Goal: Task Accomplishment & Management: Complete application form

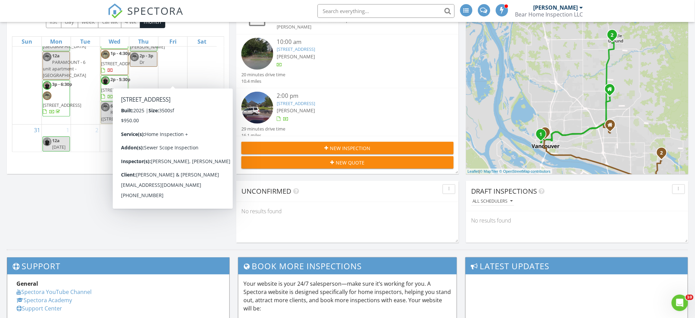
scroll to position [991, 0]
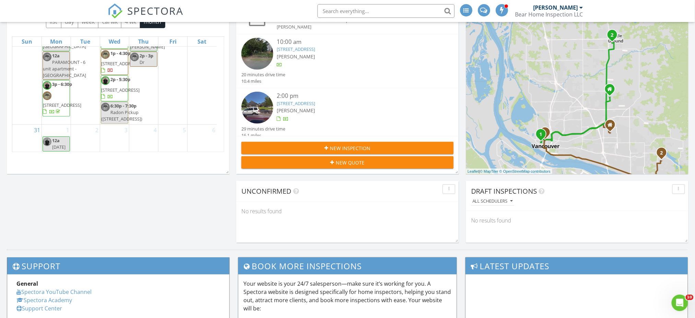
click at [209, 226] on div "Today Jared Ball 12:00 am Off - Paramount Radon Test Pickup Jared Ball 10:00 am…" at bounding box center [347, 108] width 695 height 281
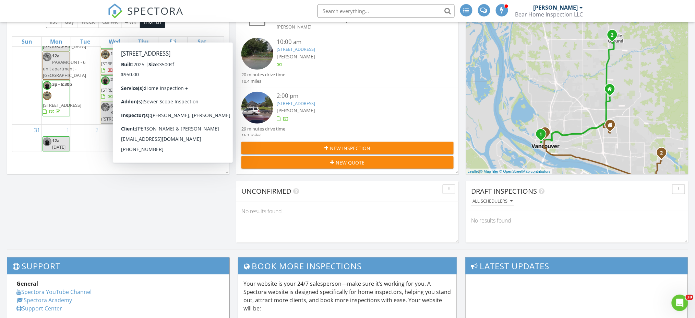
scroll to position [1037, 0]
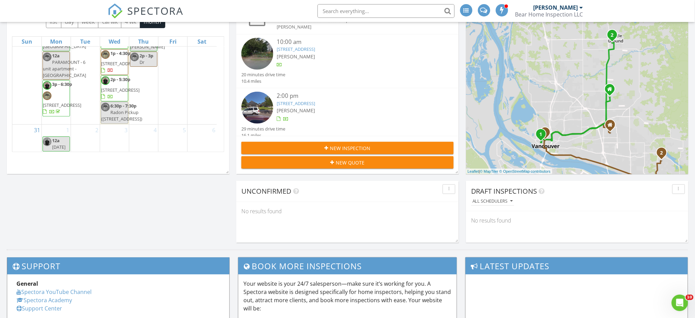
click at [151, 96] on div "28 12a - 12p Return to Paramount Drone Inspection 2p - 7p 2pm w/ Sundin 2p - 3p…" at bounding box center [143, 50] width 29 height 148
click at [148, 73] on link "Event" at bounding box center [142, 78] width 35 height 11
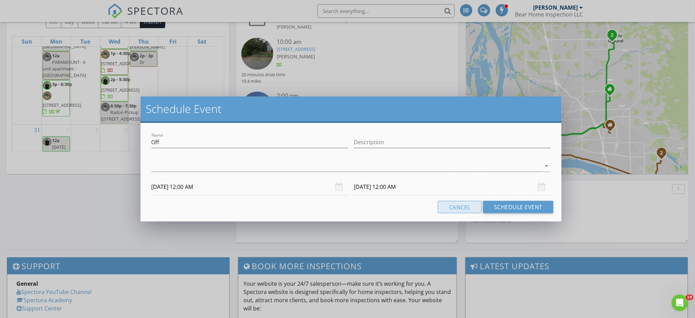
click at [451, 204] on button "Cancel" at bounding box center [460, 207] width 44 height 12
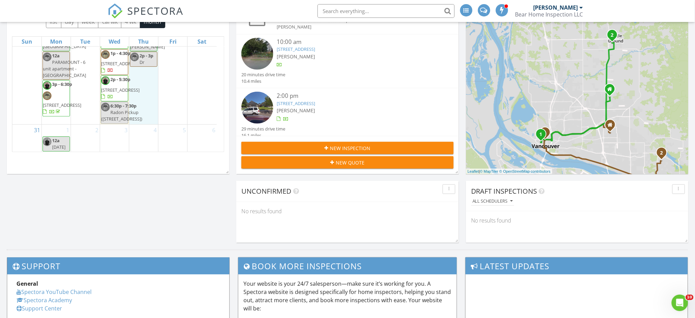
click at [141, 97] on div "28 12a - 12p Return to Paramount Drone Inspection 2p - 7p 2pm w/ Sundin 2p - 3p…" at bounding box center [143, 50] width 29 height 148
click at [150, 71] on link "Inspection" at bounding box center [142, 68] width 35 height 11
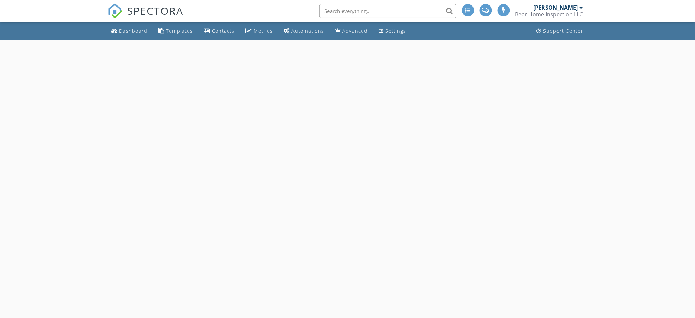
select select "7"
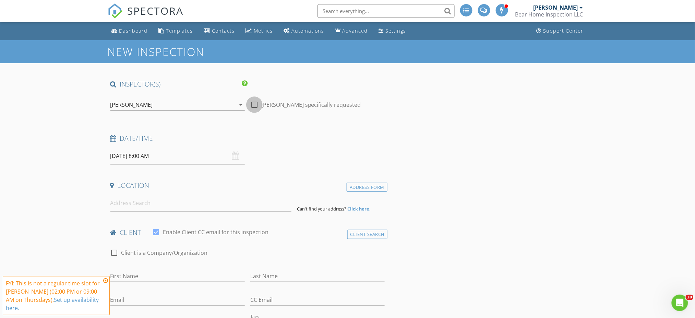
click at [252, 103] on div at bounding box center [255, 105] width 12 height 12
checkbox input "true"
click at [175, 153] on input "08/28/2025 8:00 AM" at bounding box center [177, 156] width 134 height 17
type input "09"
type input "08/28/2025 9:00 AM"
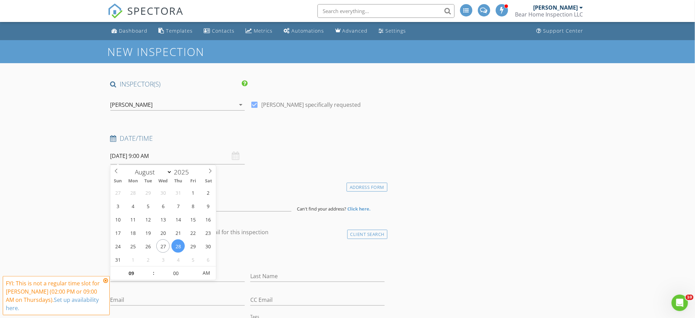
click at [149, 268] on span at bounding box center [150, 269] width 5 height 7
type input "10"
type input "08/28/2025 10:00 AM"
click at [149, 268] on span at bounding box center [150, 269] width 5 height 7
type input "11"
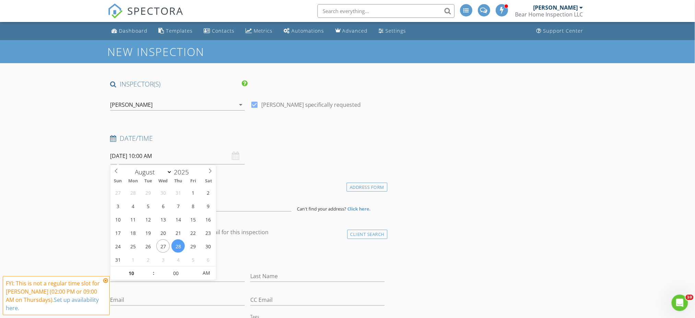
type input "08/28/2025 11:00 AM"
click at [149, 268] on span at bounding box center [150, 269] width 5 height 7
type input "12"
type input "08/28/2025 12:00 PM"
click at [149, 268] on span at bounding box center [150, 269] width 5 height 7
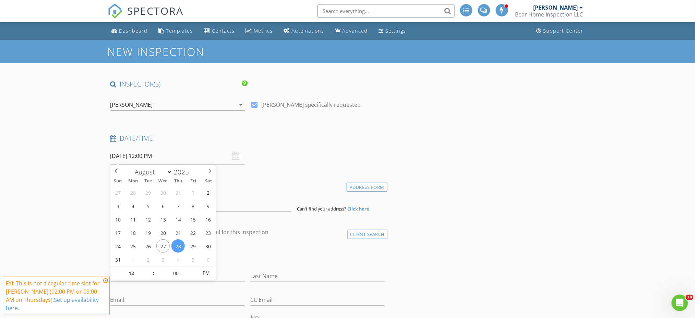
type input "01"
type input "08/28/2025 1:00 PM"
click at [150, 268] on span at bounding box center [150, 269] width 5 height 7
type input "02"
type input "08/28/2025 2:00 PM"
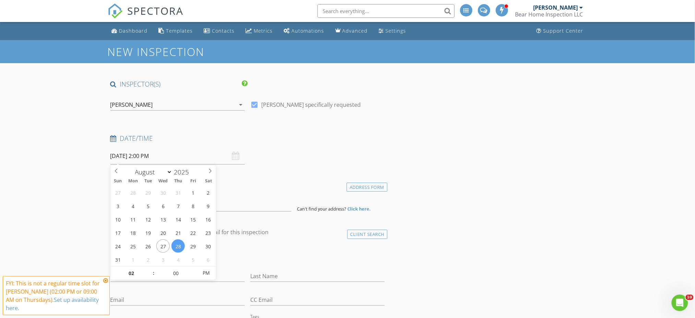
click at [150, 268] on span at bounding box center [150, 269] width 5 height 7
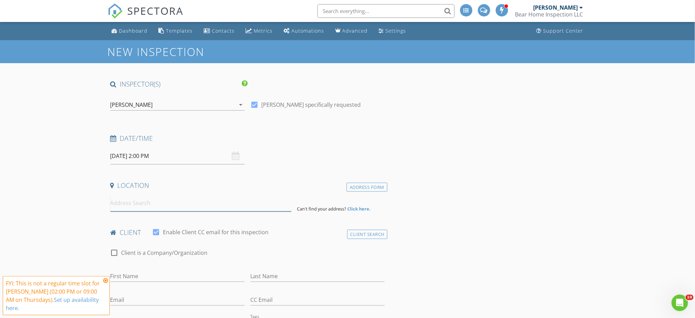
click at [144, 204] on input at bounding box center [200, 202] width 181 height 17
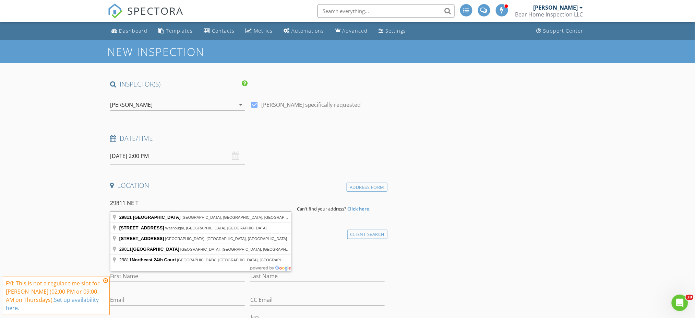
type input "29811 Northeast Timmen Road, Ridgefield, WA, USA"
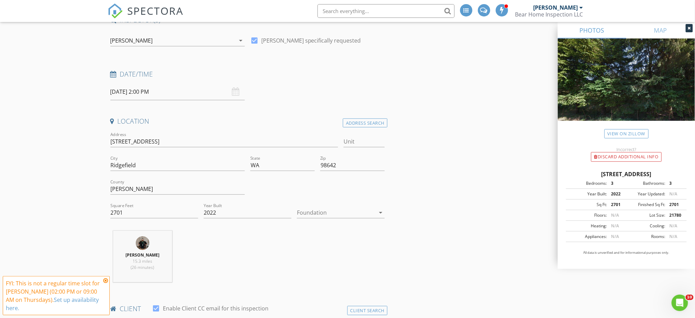
scroll to position [91, 0]
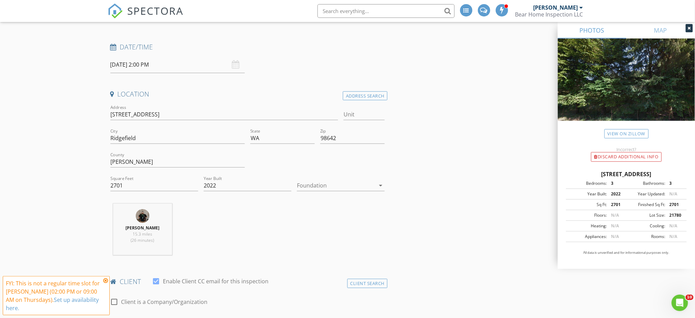
click at [322, 182] on div at bounding box center [336, 185] width 78 height 11
click at [334, 237] on div "Crawlspace" at bounding box center [341, 238] width 77 height 8
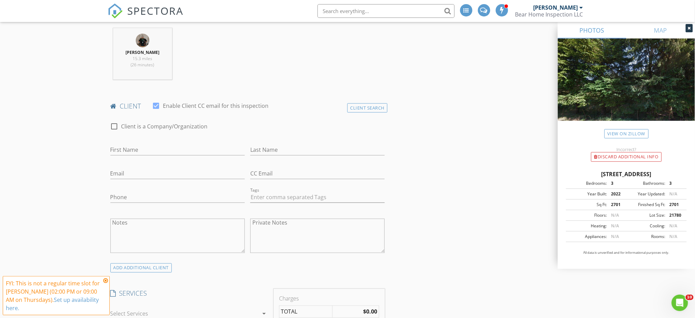
scroll to position [274, 0]
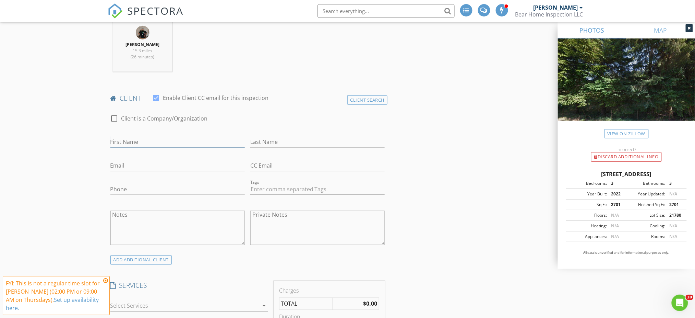
click at [129, 142] on input "First Name" at bounding box center [177, 141] width 134 height 11
type input "[PERSON_NAME]"
click at [121, 165] on input "Email" at bounding box center [177, 165] width 134 height 11
type input "[EMAIL_ADDRESS][DOMAIN_NAME]"
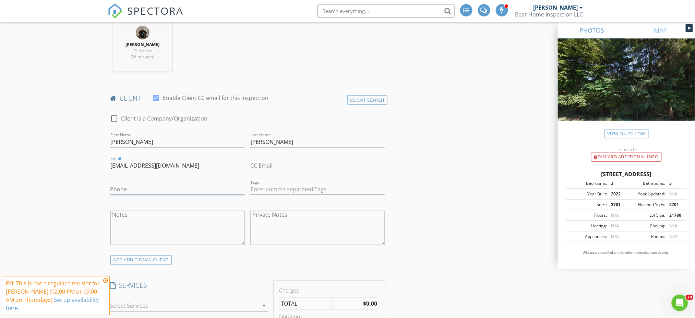
click at [149, 191] on input "Phone" at bounding box center [177, 189] width 134 height 11
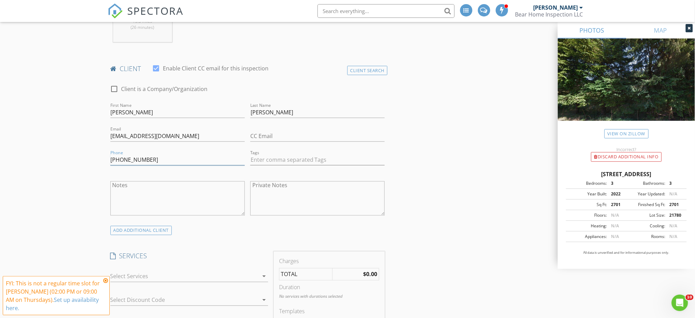
scroll to position [320, 0]
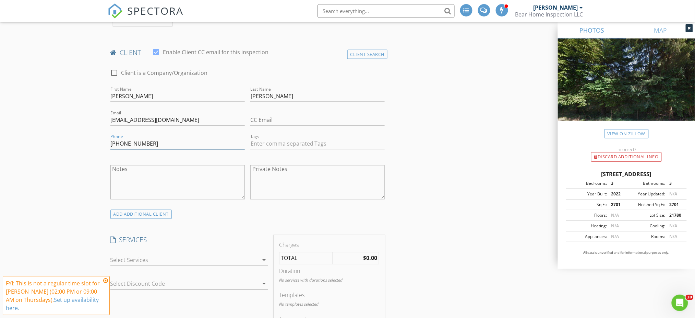
type input "[PHONE_NUMBER]"
click at [154, 209] on div at bounding box center [177, 207] width 134 height 4
click at [154, 211] on div "ADD ADDITIONAL client" at bounding box center [141, 214] width 62 height 9
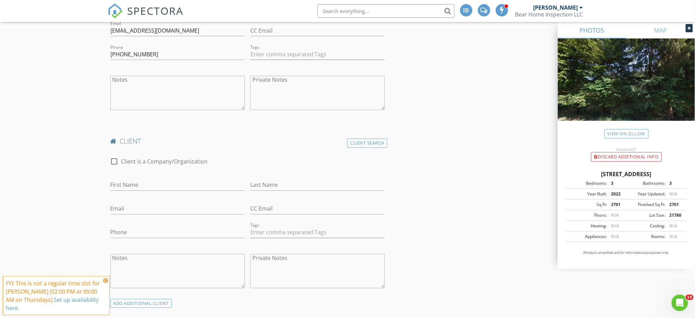
scroll to position [412, 0]
click at [164, 183] on input "First Name" at bounding box center [177, 182] width 134 height 11
type input "[PERSON_NAME]"
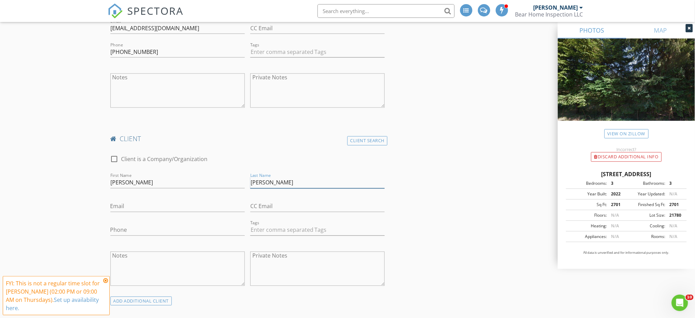
type input "[PERSON_NAME]"
click at [166, 201] on input "Email" at bounding box center [177, 206] width 134 height 11
type input "lisarobb2021"
click at [176, 230] on input "Phone" at bounding box center [177, 231] width 134 height 11
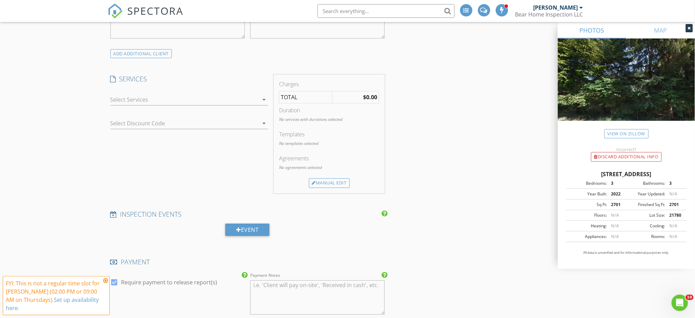
scroll to position [686, 0]
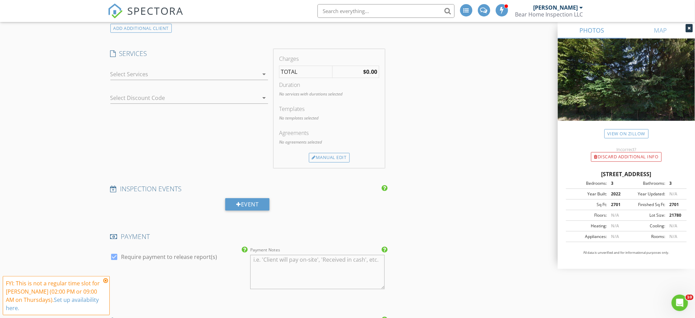
type input "602-909-9396"
click at [214, 75] on div at bounding box center [184, 74] width 148 height 11
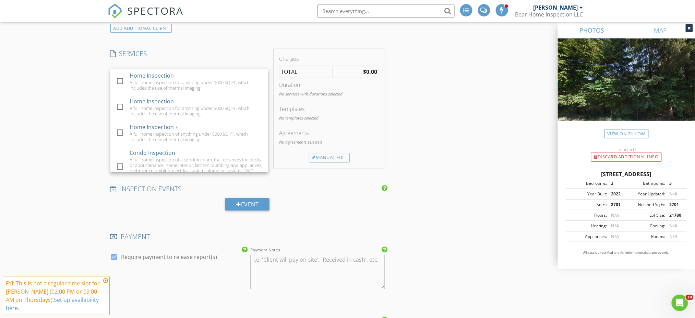
click at [207, 83] on div "A full home inspection for anything under 1000 SQ FT, which includes the use of…" at bounding box center [196, 85] width 133 height 11
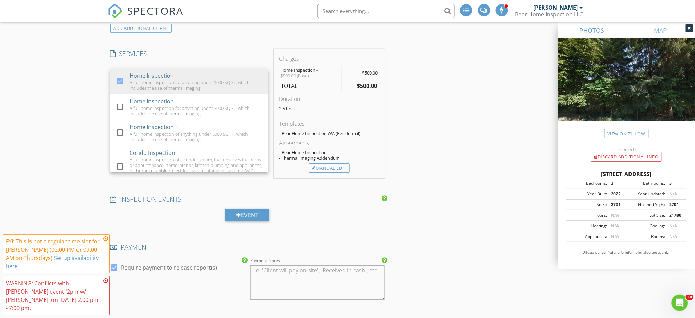
click at [428, 74] on div "INSPECTOR(S) check_box Jared Ball PRIMARY check_box_outline_blank Chris Bushaw …" at bounding box center [348, 87] width 480 height 1386
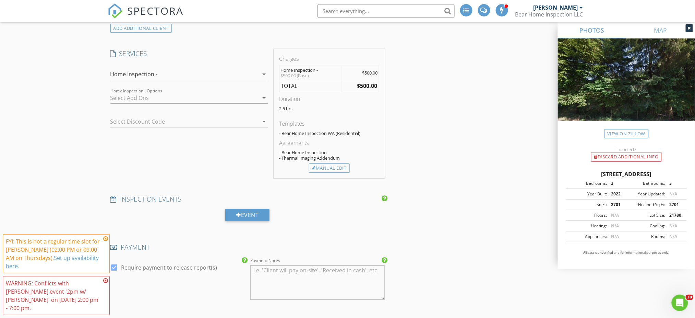
click at [257, 69] on div "Home Inspection -" at bounding box center [184, 74] width 148 height 11
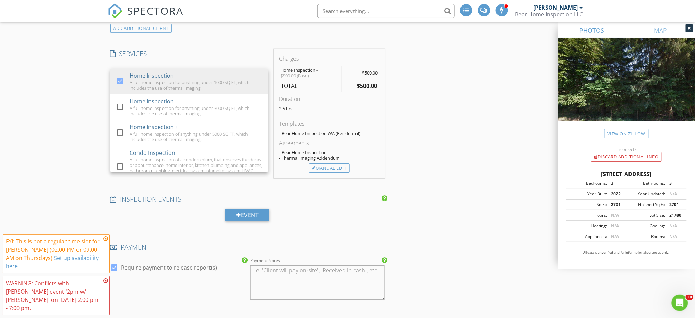
click at [182, 86] on div "A full home inspection for anything under 1000 SQ FT, which includes the use of…" at bounding box center [196, 85] width 133 height 11
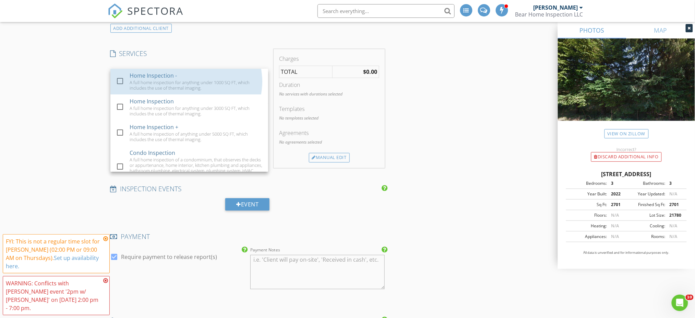
click at [162, 102] on div "Home Inspection" at bounding box center [152, 101] width 44 height 8
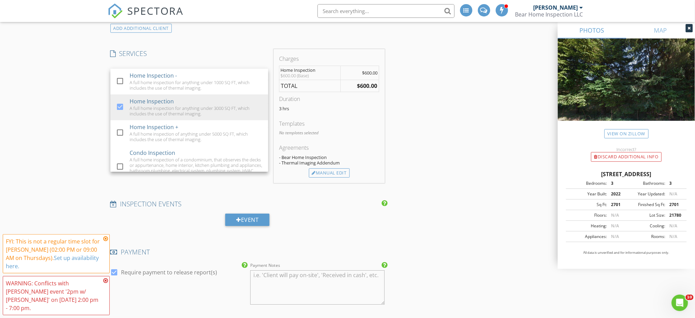
click at [436, 95] on div "INSPECTOR(S) check_box Jared Ball PRIMARY check_box_outline_blank Chris Bushaw …" at bounding box center [348, 89] width 480 height 1391
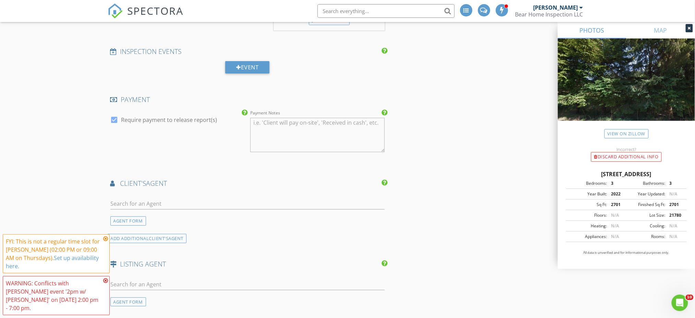
scroll to position [915, 0]
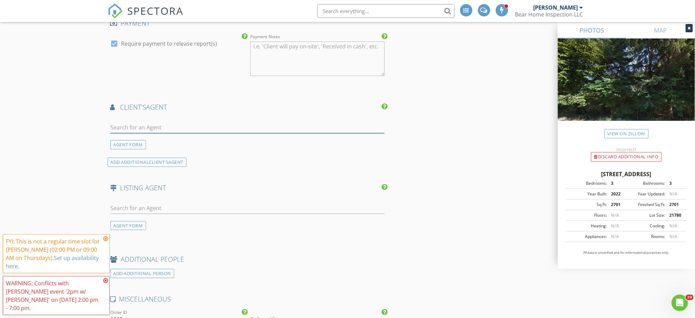
click at [196, 130] on input "text" at bounding box center [247, 127] width 275 height 11
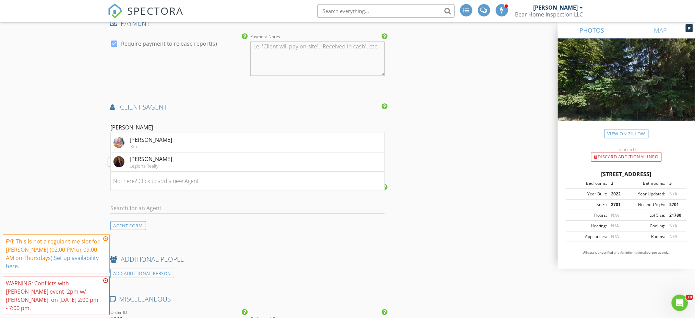
type input "[PERSON_NAME]"
click at [196, 140] on li "Shannon Sundin-Wheeler eXp" at bounding box center [248, 142] width 274 height 19
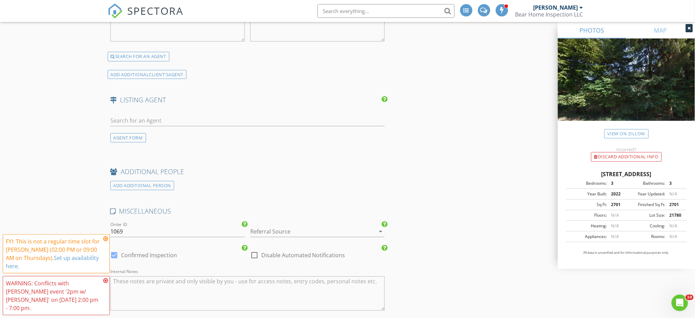
scroll to position [1189, 0]
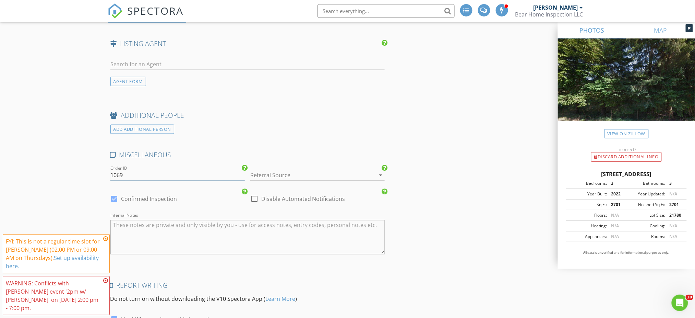
click at [158, 172] on input "1069" at bounding box center [177, 174] width 134 height 11
type input "1069ROB"
click at [300, 177] on div at bounding box center [307, 174] width 115 height 11
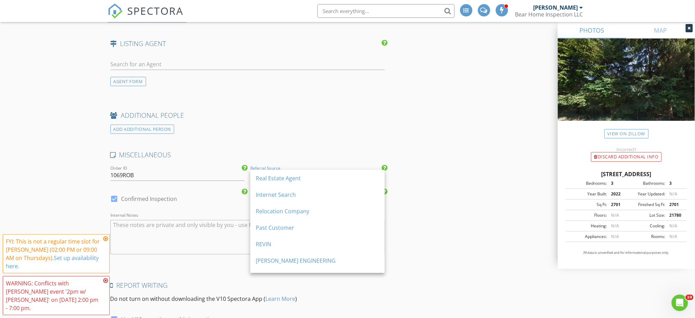
click at [305, 176] on div "Real Estate Agent" at bounding box center [317, 178] width 123 height 8
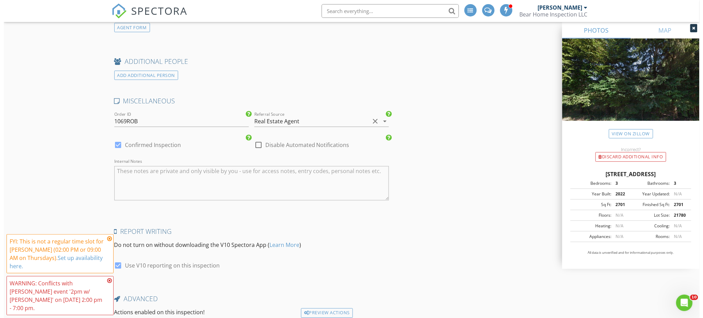
scroll to position [1299, 0]
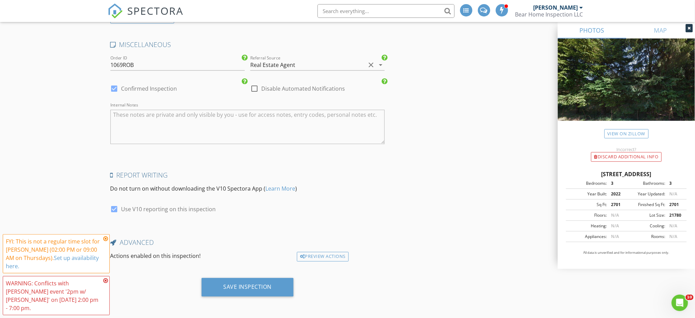
click at [257, 288] on div "Save Inspection" at bounding box center [248, 286] width 48 height 7
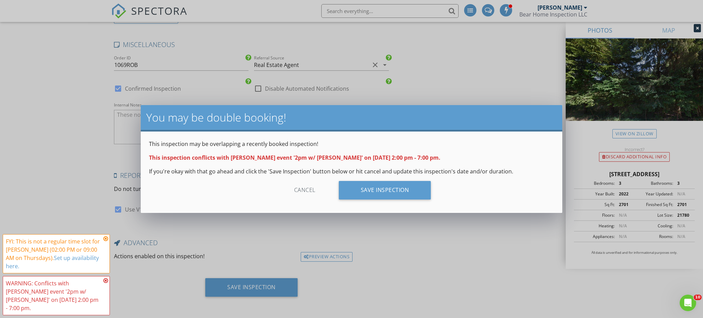
click at [409, 189] on div "Save Inspection" at bounding box center [385, 190] width 92 height 19
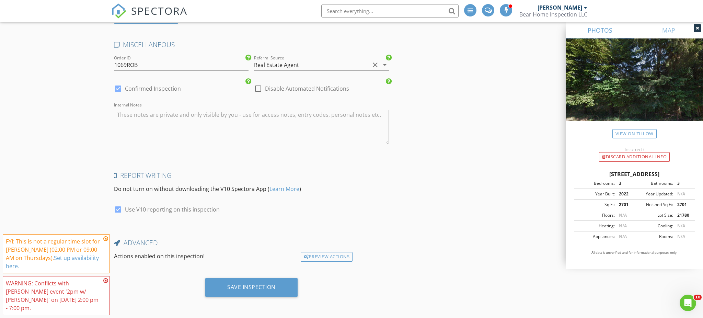
click at [103, 257] on div "FYI: This is not a regular time slot for Jared Ball (02:00 PM or 09:00 AM on Th…" at bounding box center [56, 253] width 101 height 33
click at [105, 241] on icon at bounding box center [105, 238] width 5 height 5
click at [105, 283] on icon at bounding box center [105, 280] width 5 height 5
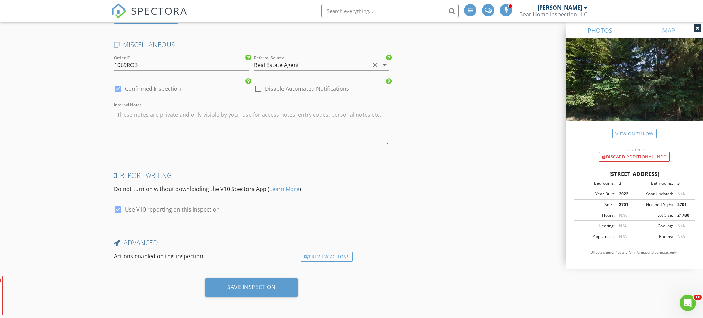
click at [229, 287] on div "Save Inspection" at bounding box center [251, 286] width 48 height 7
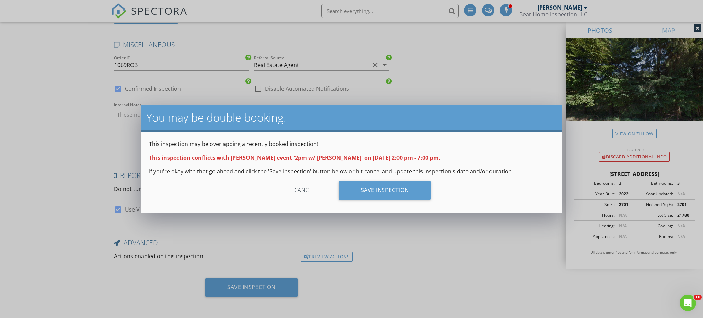
click at [378, 194] on div "Save Inspection" at bounding box center [385, 190] width 92 height 19
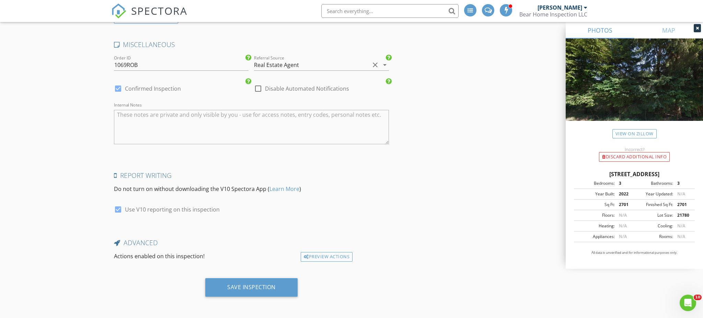
click at [152, 8] on span "SPECTORA" at bounding box center [159, 10] width 56 height 14
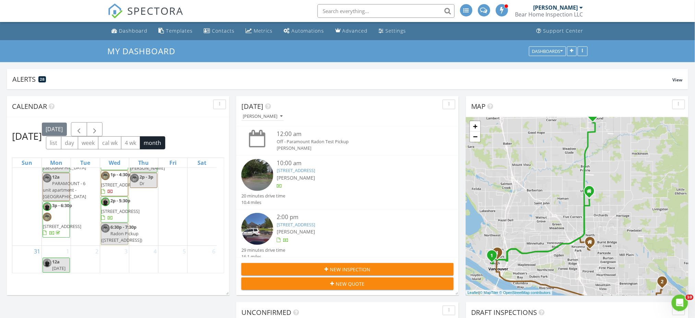
scroll to position [1001, 0]
click at [143, 245] on div "28 12a - 12p Return to Paramount Drone Inspection 2p - 7p 2pm w/ [PERSON_NAME] …" at bounding box center [143, 171] width 29 height 148
click at [146, 225] on link "Inspection" at bounding box center [142, 223] width 35 height 11
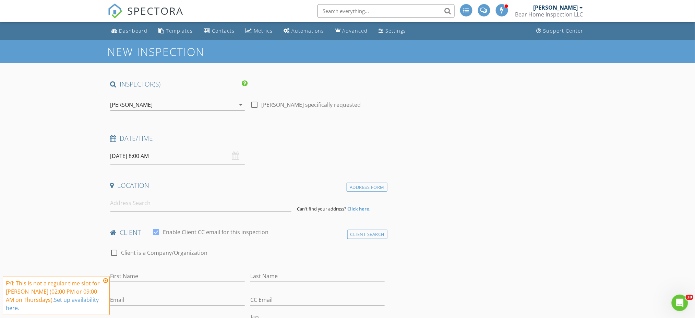
click at [255, 107] on div at bounding box center [255, 105] width 12 height 12
checkbox input "true"
click at [197, 157] on input "08/28/2025 8:00 AM" at bounding box center [177, 156] width 134 height 17
type input "09"
type input "08/28/2025 9:00 AM"
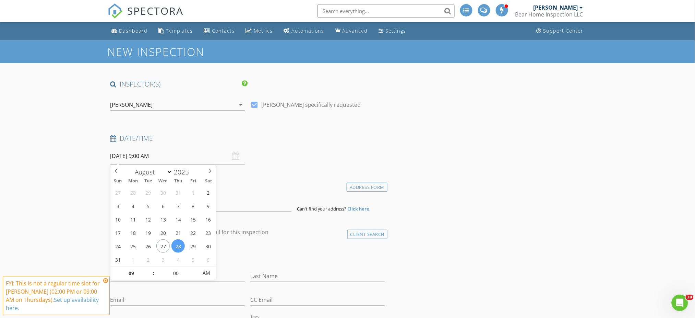
click at [148, 268] on span at bounding box center [150, 269] width 5 height 7
type input "10"
type input "08/28/2025 10:00 AM"
click at [148, 268] on span at bounding box center [150, 269] width 5 height 7
type input "11"
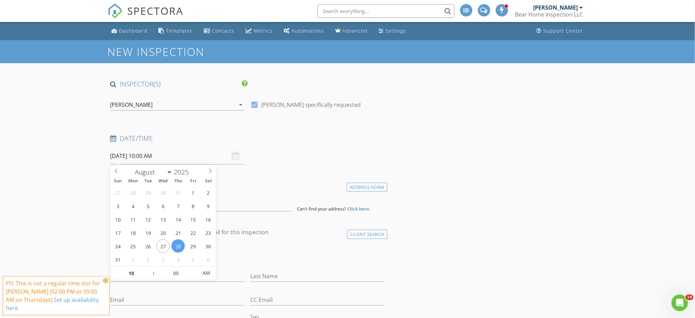
type input "08/28/2025 11:00 AM"
click at [148, 268] on span at bounding box center [150, 269] width 5 height 7
type input "12"
type input "08/28/2025 12:00 PM"
click at [148, 268] on span at bounding box center [150, 269] width 5 height 7
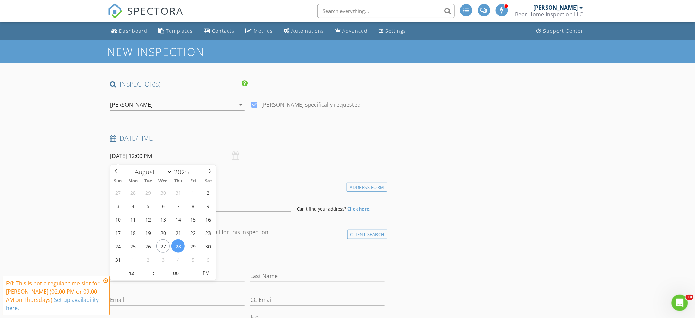
type input "01"
type input "08/28/2025 1:00 PM"
click at [148, 268] on span at bounding box center [150, 269] width 5 height 7
type input "02"
type input "08/28/2025 2:00 PM"
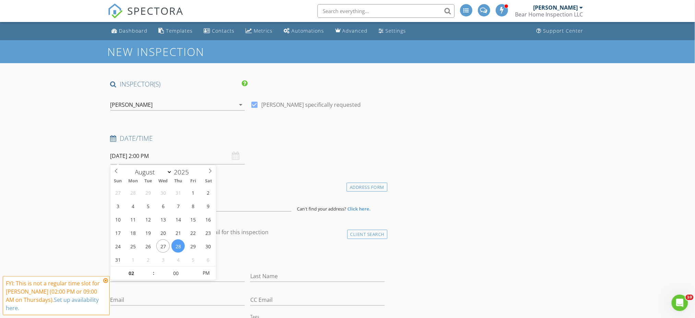
click at [148, 268] on span at bounding box center [150, 269] width 5 height 7
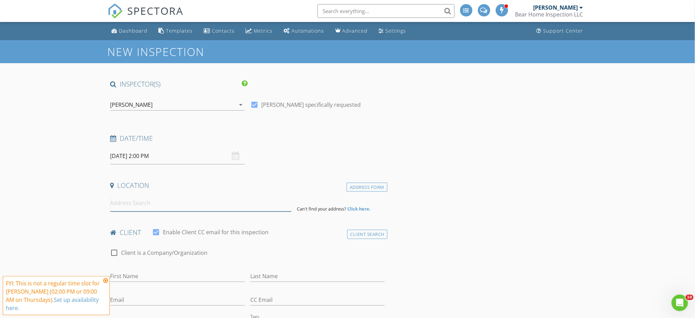
click at [163, 199] on input at bounding box center [200, 202] width 181 height 17
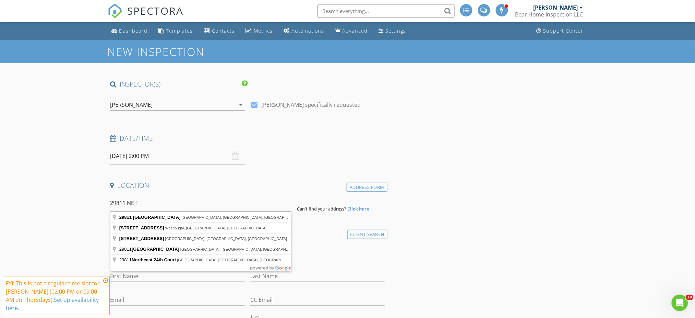
type input "29811 Northeast Timmen Road, Ridgefield, WA, USA"
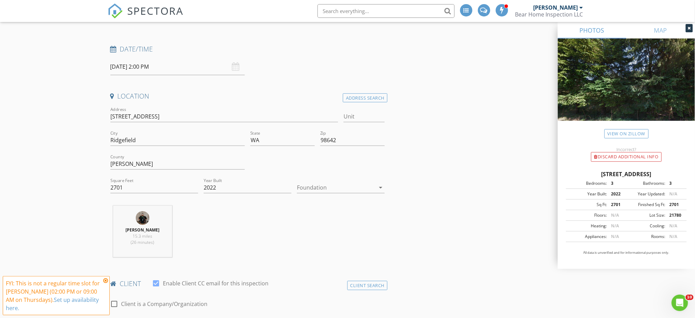
scroll to position [91, 0]
click at [340, 185] on div at bounding box center [336, 185] width 78 height 11
click at [348, 234] on div "Crawlspace" at bounding box center [341, 238] width 77 height 8
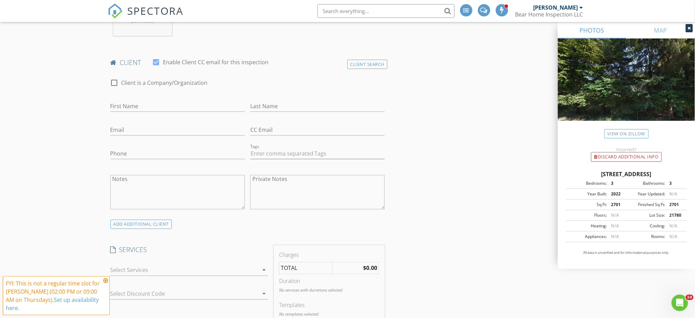
scroll to position [320, 0]
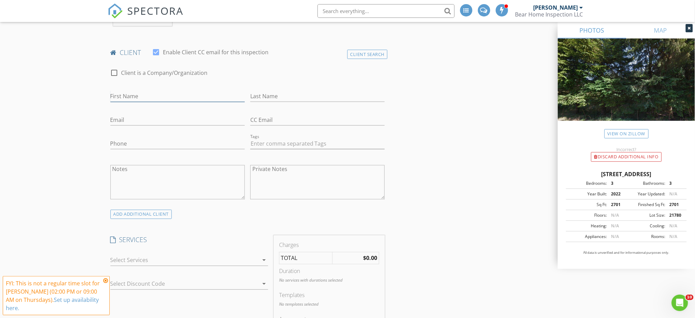
click at [166, 97] on input "First Name" at bounding box center [177, 96] width 134 height 11
type input "[PERSON_NAME]"
type input "[EMAIL_ADDRESS][DOMAIN_NAME]"
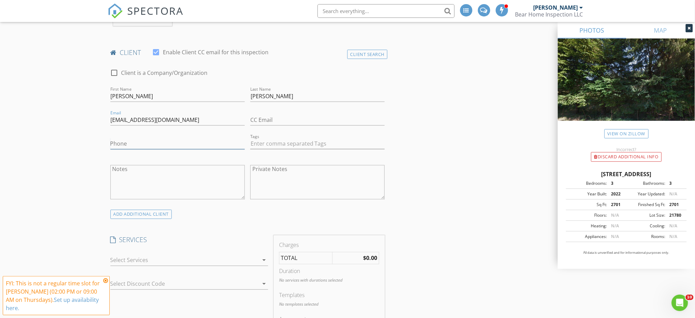
click at [167, 144] on input "Phone" at bounding box center [177, 143] width 134 height 11
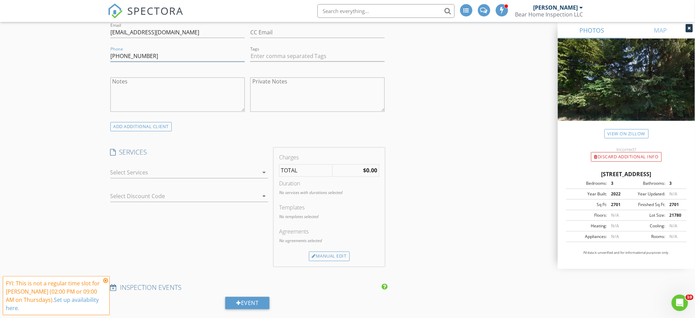
scroll to position [412, 0]
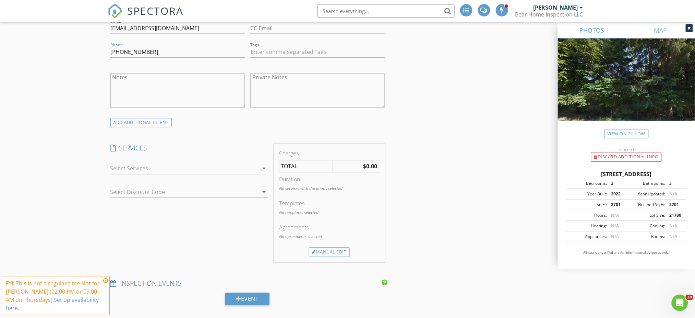
type input "[PHONE_NUMBER]"
click at [233, 163] on div at bounding box center [184, 168] width 148 height 11
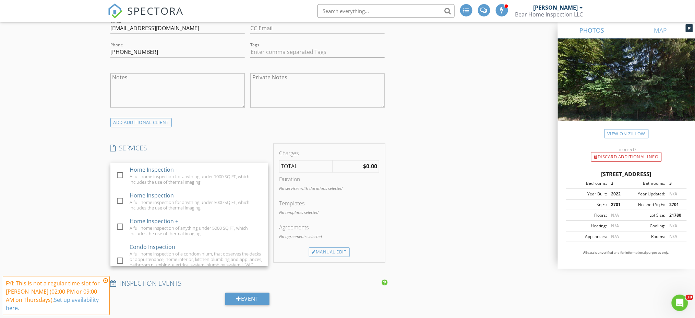
click at [199, 199] on div "Home Inspection A full home inspection for anything under 3000 SQ FT, which inc…" at bounding box center [196, 202] width 133 height 26
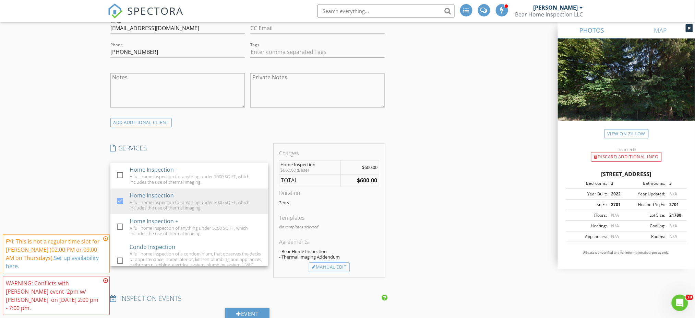
click at [447, 207] on div "INSPECTOR(S) check_box Jared Ball PRIMARY check_box_outline_blank Chris Bushaw …" at bounding box center [348, 273] width 480 height 1211
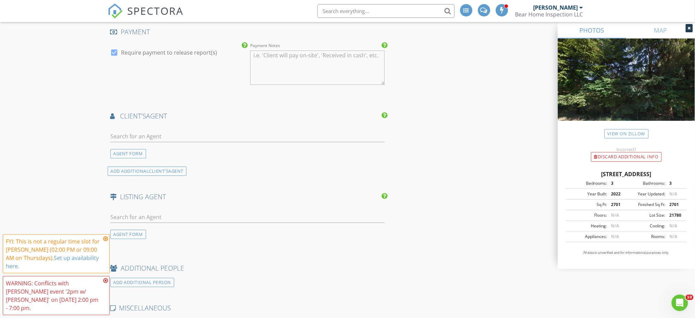
scroll to position [732, 0]
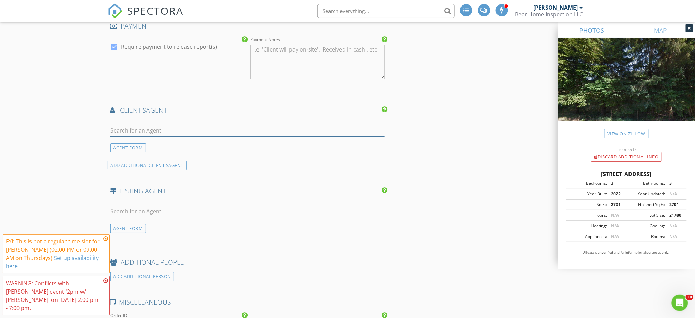
click at [209, 127] on input "text" at bounding box center [247, 130] width 275 height 11
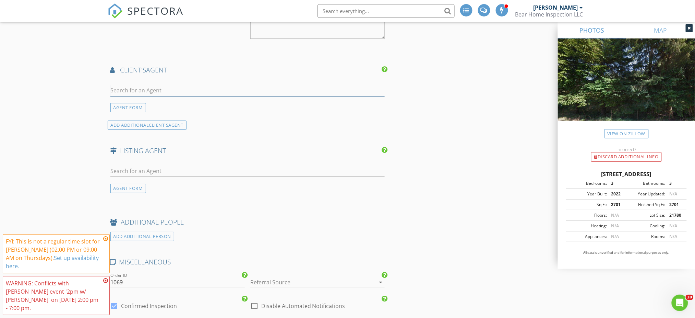
scroll to position [777, 0]
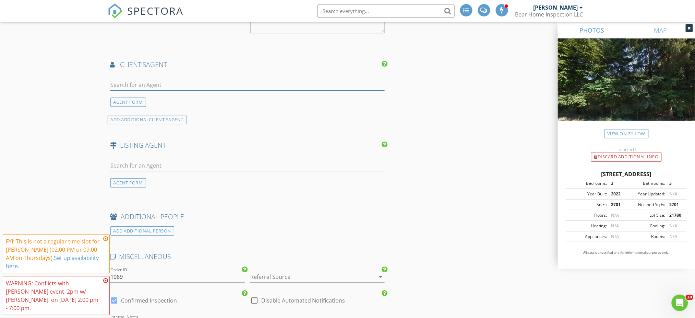
click at [204, 83] on input "text" at bounding box center [247, 84] width 275 height 11
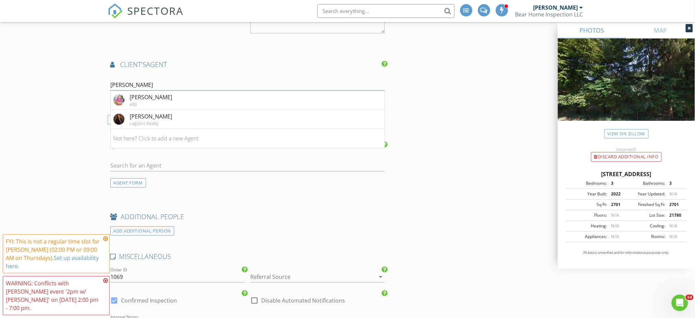
type input "[PERSON_NAME]"
click at [173, 96] on div "[PERSON_NAME]" at bounding box center [151, 97] width 43 height 8
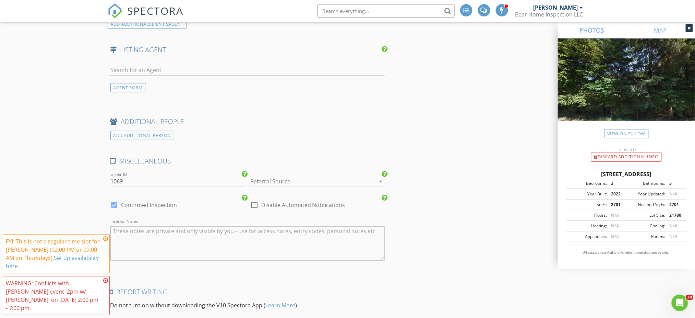
scroll to position [1006, 0]
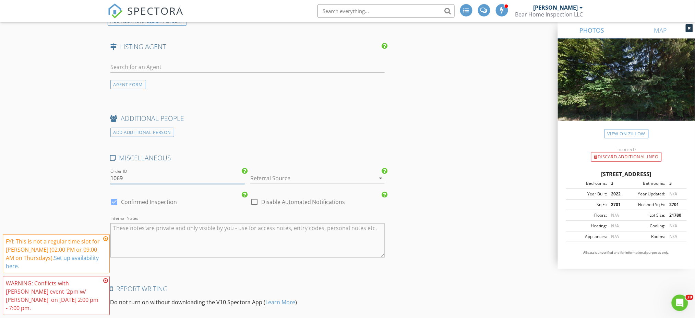
click at [161, 176] on input "1069" at bounding box center [177, 178] width 134 height 11
type input "1069ROB"
click at [306, 175] on div at bounding box center [307, 178] width 115 height 11
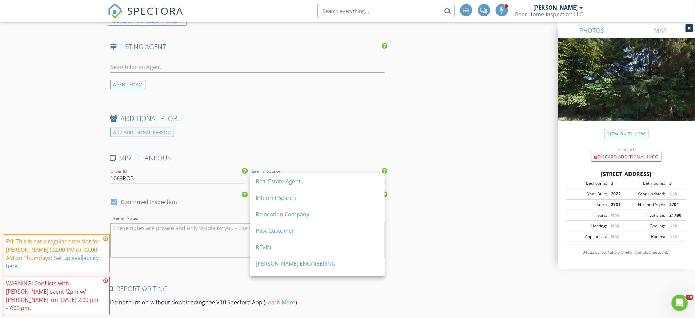
click at [309, 178] on div "Real Estate Agent" at bounding box center [317, 181] width 123 height 8
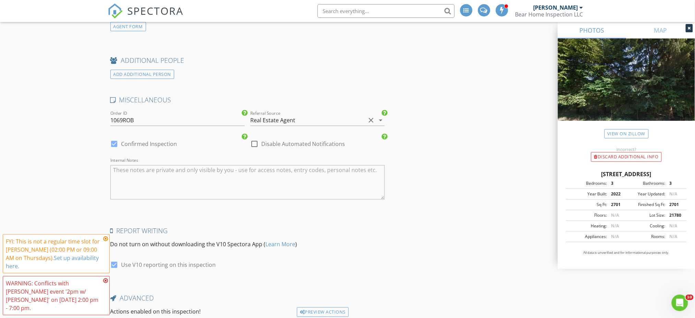
scroll to position [1120, 0]
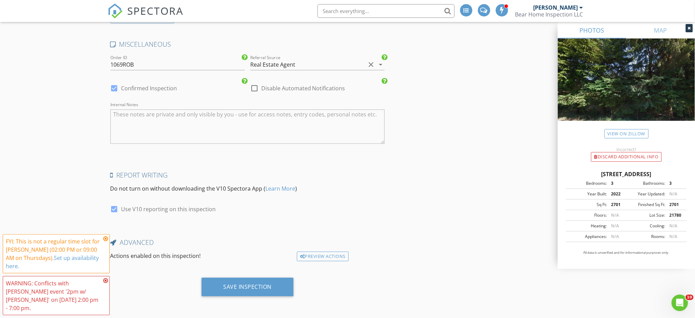
click at [106, 241] on icon at bounding box center [105, 238] width 5 height 5
click at [106, 283] on icon at bounding box center [105, 280] width 5 height 5
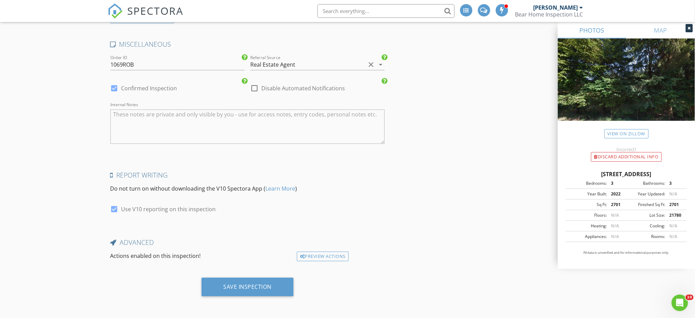
click at [267, 280] on div "Save Inspection" at bounding box center [248, 287] width 92 height 19
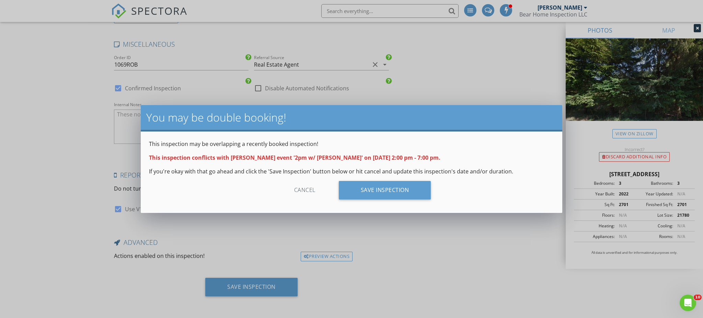
click at [407, 190] on div "Save Inspection" at bounding box center [385, 190] width 92 height 19
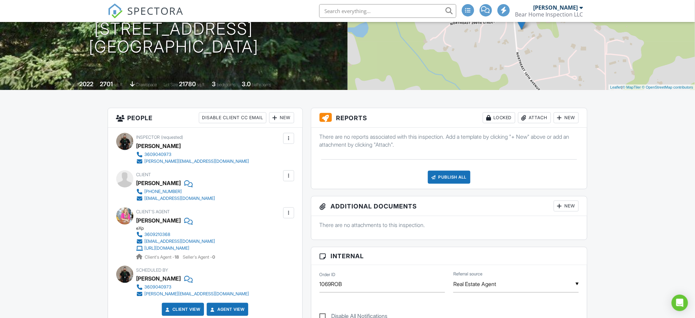
scroll to position [91, 0]
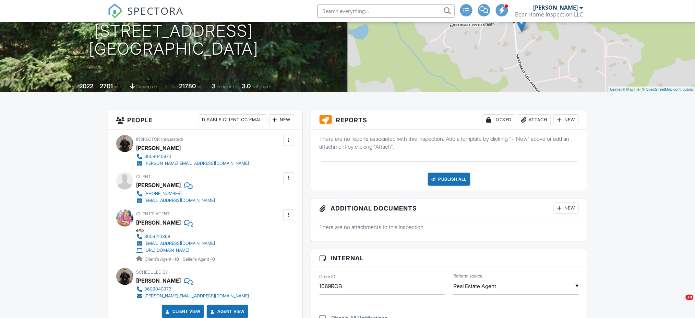
click at [279, 119] on div "New" at bounding box center [281, 119] width 25 height 11
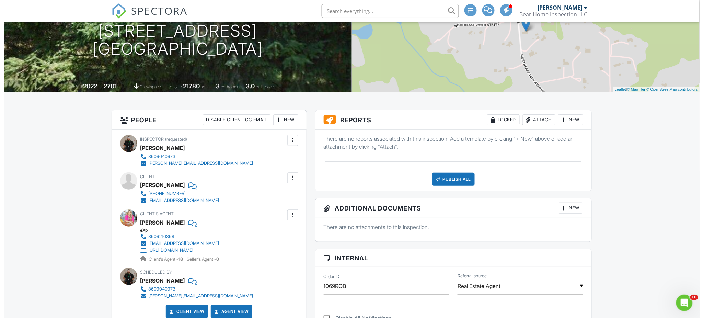
scroll to position [0, 0]
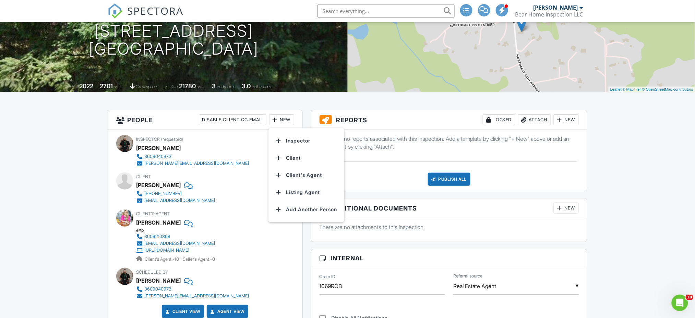
click at [295, 160] on li "Client" at bounding box center [307, 157] width 68 height 17
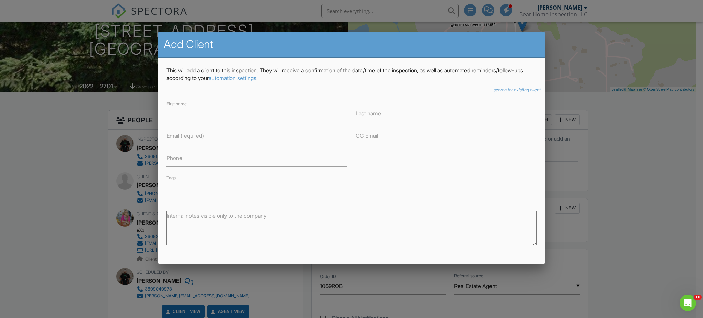
click at [269, 119] on input "First name" at bounding box center [256, 113] width 181 height 17
type input "[PERSON_NAME]"
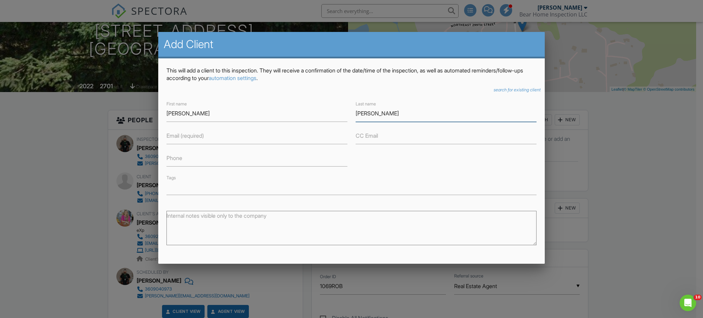
type input "[PERSON_NAME]"
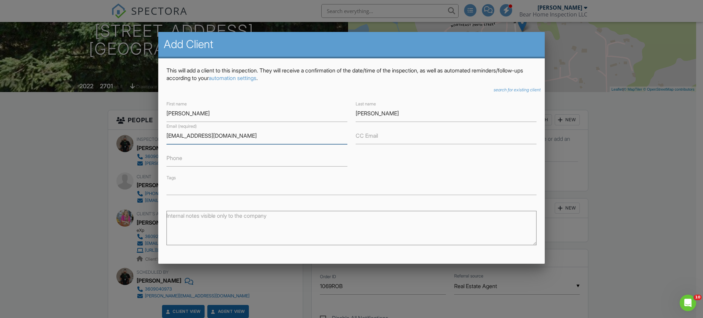
type input "[EMAIL_ADDRESS][DOMAIN_NAME]"
click at [271, 159] on input "Phone" at bounding box center [256, 158] width 181 height 17
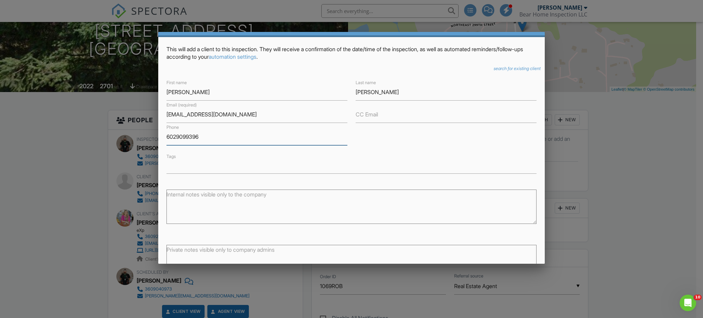
scroll to position [74, 0]
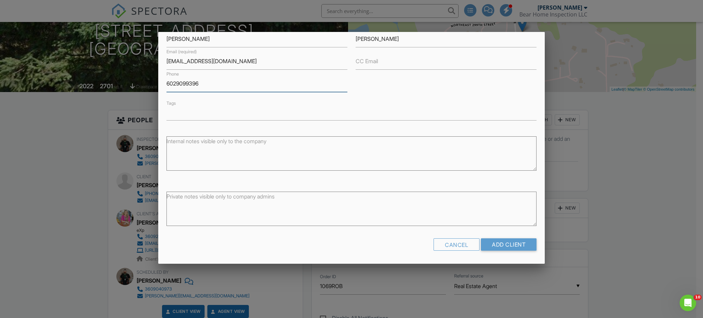
type input "6029099396"
click at [514, 247] on input "Add Client" at bounding box center [509, 244] width 56 height 12
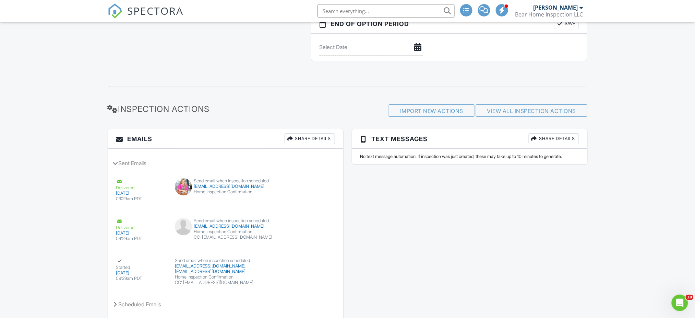
scroll to position [871, 0]
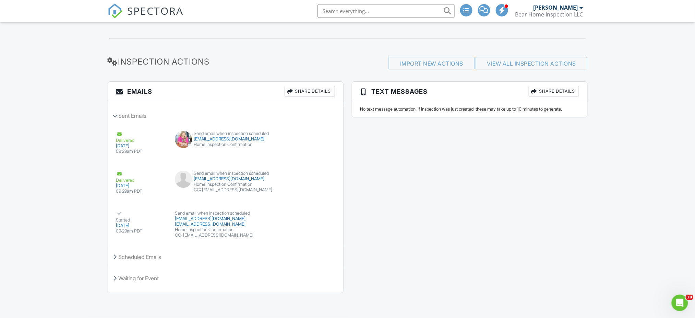
click at [346, 175] on div "Emails Share Details Sent Emails Delivered [DATE] 09:29am PDT Send email when i…" at bounding box center [226, 190] width 244 height 218
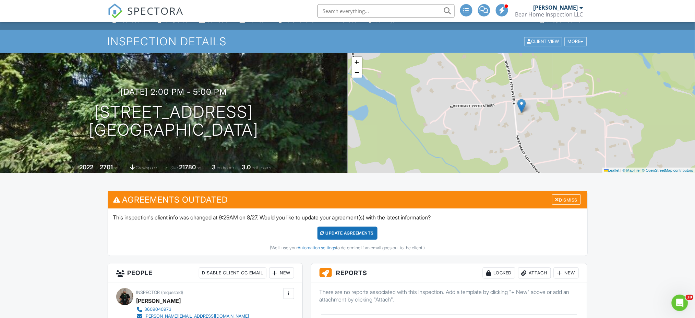
scroll to position [0, 0]
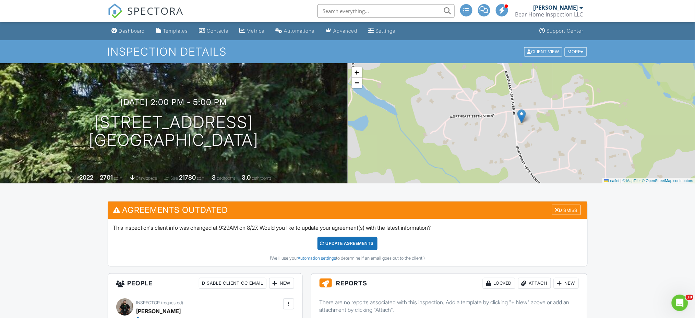
click at [258, 29] on div "Metrics" at bounding box center [256, 31] width 18 height 6
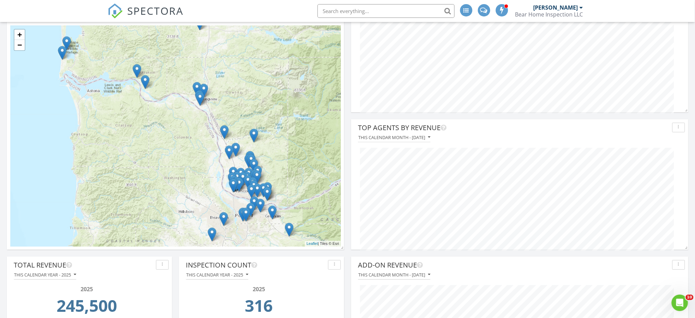
scroll to position [549, 0]
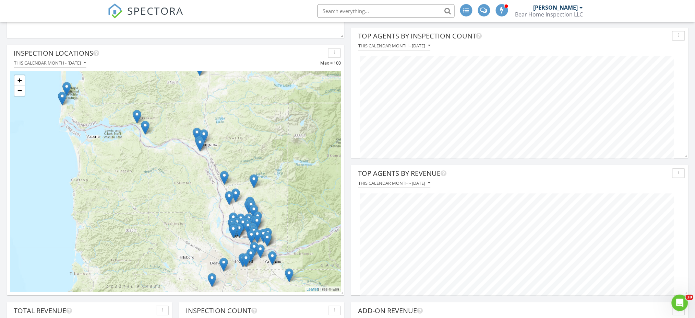
click at [90, 68] on div "+ − Leaflet | Tiles © Esri" at bounding box center [175, 182] width 331 height 228
click at [86, 64] on div "This calendar month - August 2025" at bounding box center [50, 62] width 72 height 5
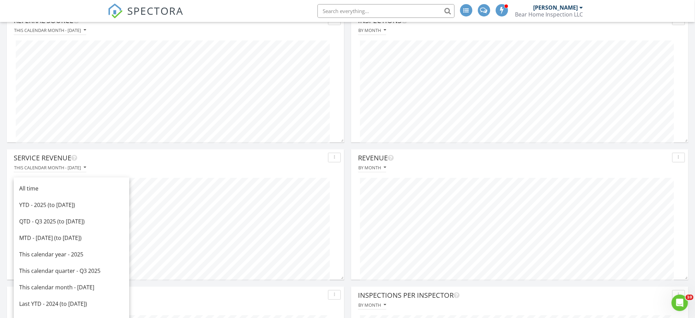
scroll to position [137, 0]
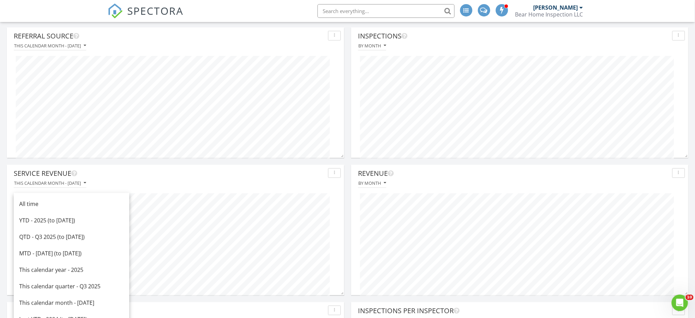
click at [53, 208] on link "All time" at bounding box center [72, 204] width 116 height 16
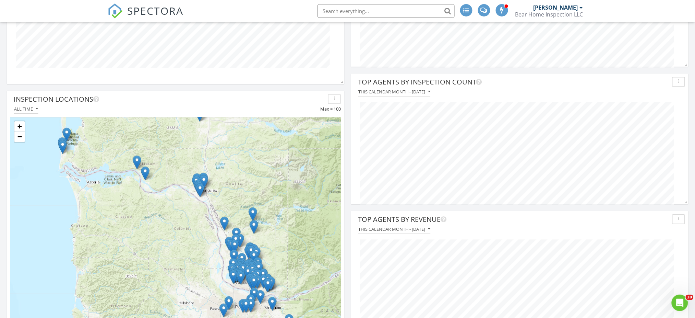
scroll to position [549, 0]
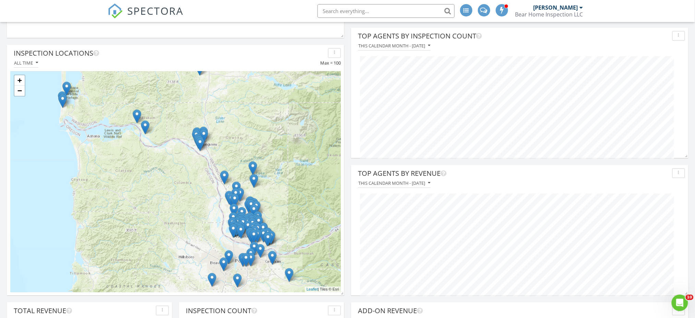
click at [19, 91] on link "−" at bounding box center [19, 90] width 10 height 10
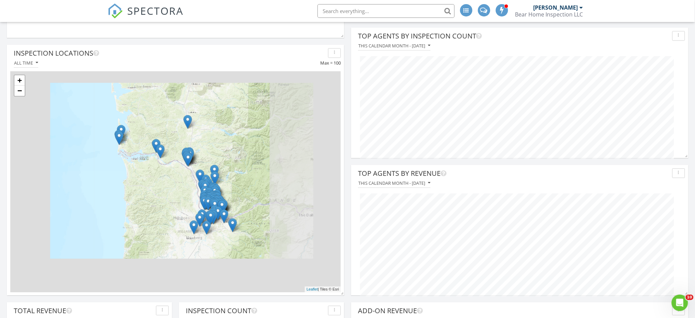
click at [19, 91] on link "−" at bounding box center [19, 90] width 10 height 10
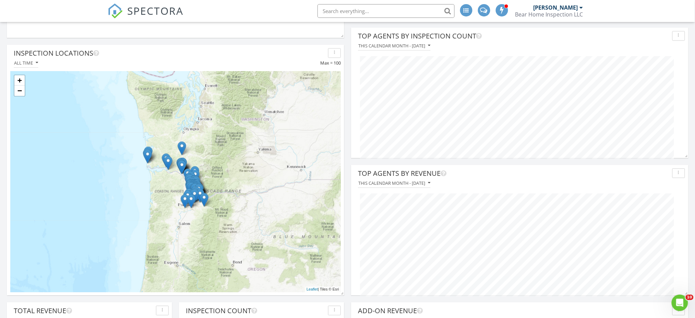
click at [22, 76] on link "+" at bounding box center [19, 80] width 10 height 10
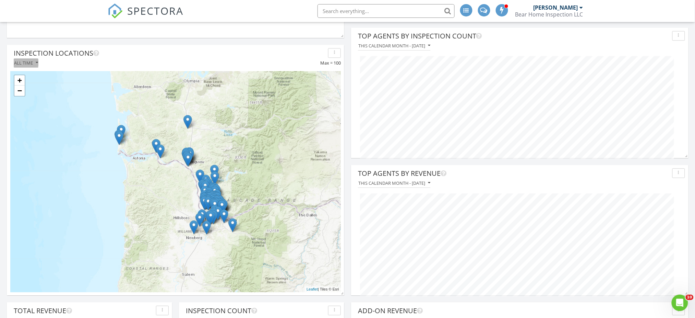
click at [37, 66] on button "All time" at bounding box center [26, 62] width 25 height 9
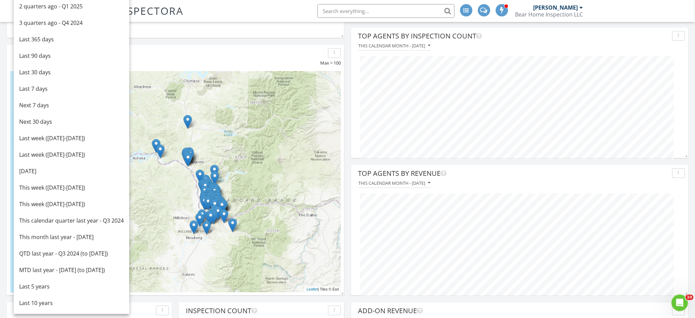
click at [49, 168] on div "Today" at bounding box center [71, 171] width 105 height 8
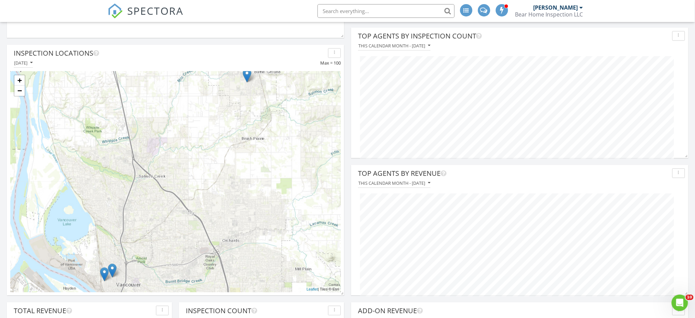
click at [22, 88] on link "−" at bounding box center [19, 90] width 10 height 10
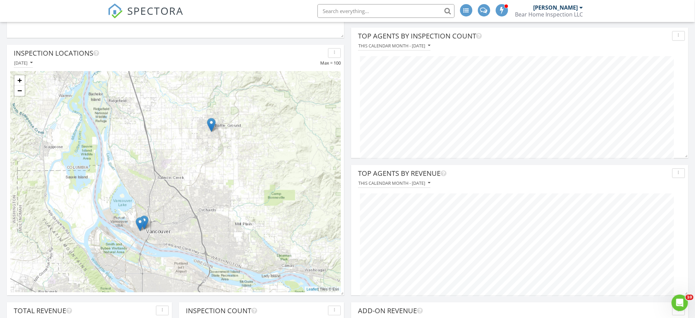
click at [21, 81] on link "+" at bounding box center [19, 80] width 10 height 10
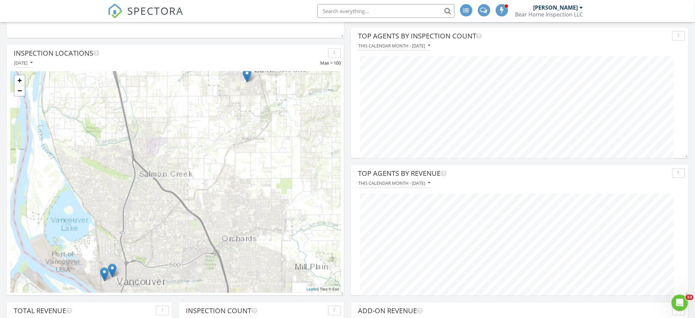
click at [21, 81] on link "+" at bounding box center [19, 80] width 10 height 10
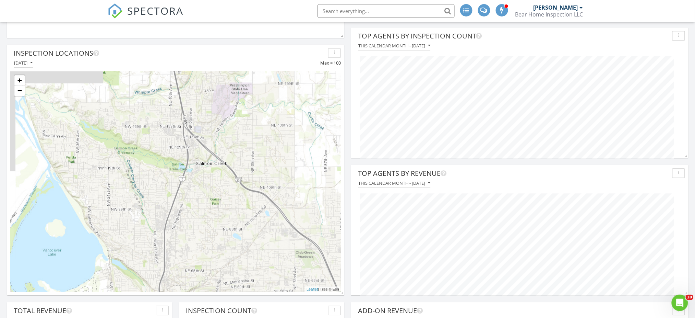
drag, startPoint x: 78, startPoint y: 197, endPoint x: 174, endPoint y: 196, distance: 96.4
click at [174, 196] on div "+ − Leaflet | Tiles © Esri" at bounding box center [175, 181] width 331 height 221
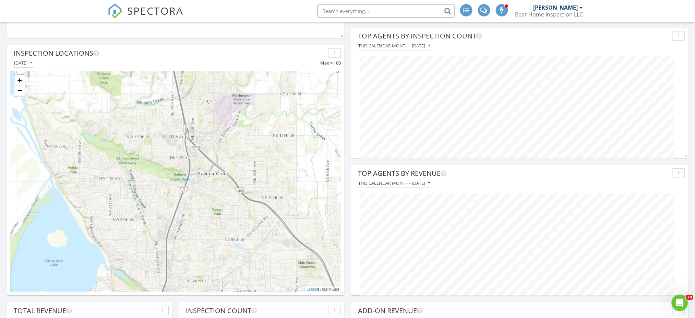
click at [17, 89] on link "−" at bounding box center [19, 90] width 10 height 10
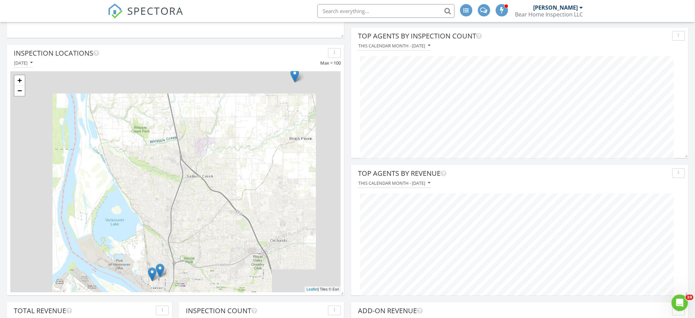
click at [17, 89] on link "−" at bounding box center [19, 90] width 10 height 10
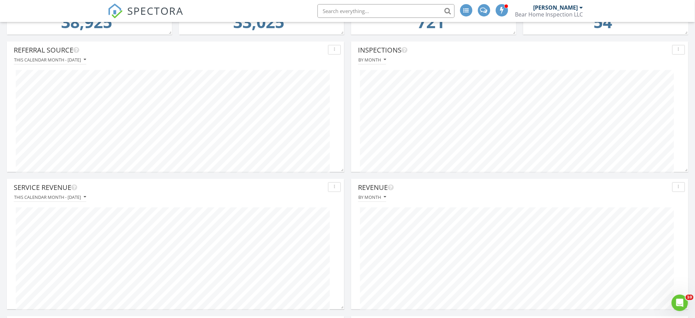
scroll to position [0, 0]
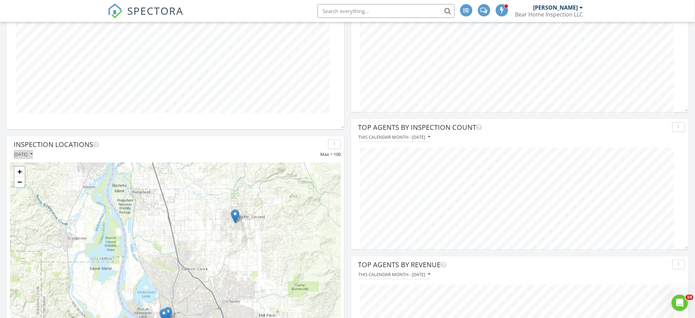
click at [21, 154] on div "Today" at bounding box center [23, 154] width 19 height 5
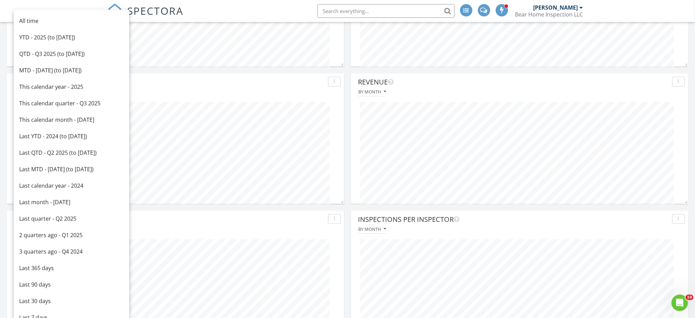
click at [55, 82] on link "This calendar year - 2025" at bounding box center [72, 87] width 116 height 16
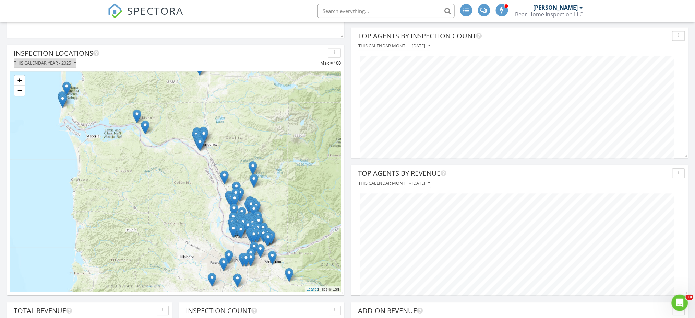
click at [72, 62] on div "This calendar year - 2025" at bounding box center [45, 62] width 62 height 5
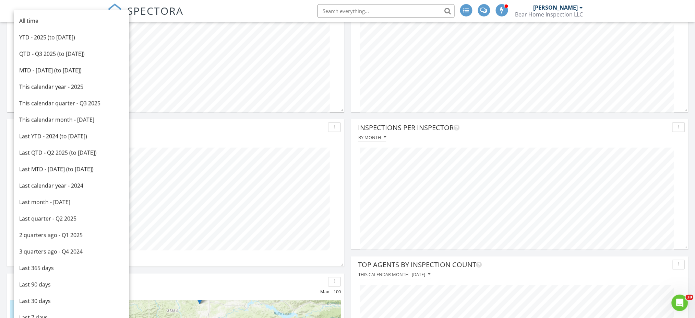
click at [73, 115] on link "This calendar month - August 2025" at bounding box center [72, 119] width 116 height 16
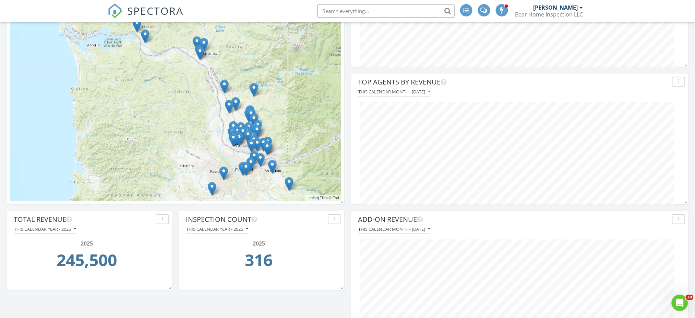
scroll to position [549, 0]
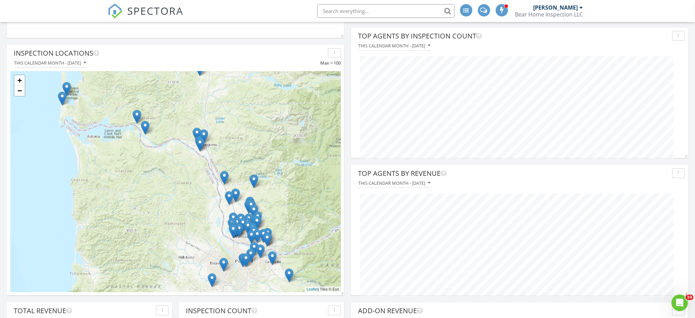
click at [20, 90] on link "−" at bounding box center [19, 90] width 10 height 10
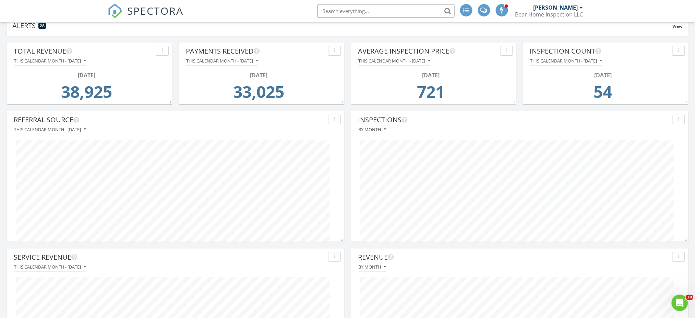
scroll to position [0, 0]
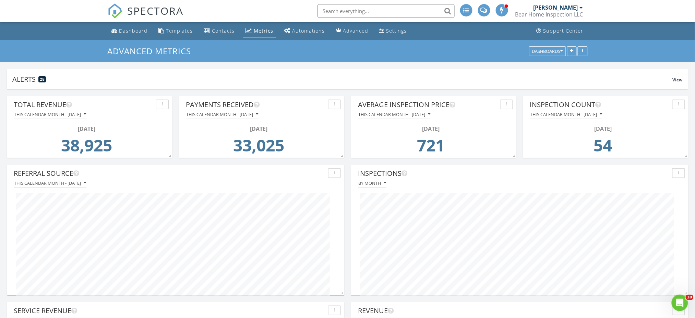
click at [135, 30] on div "Dashboard" at bounding box center [133, 30] width 28 height 7
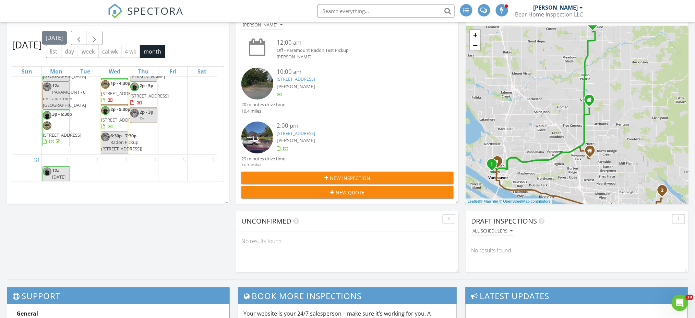
scroll to position [975, 0]
